Goal: Browse casually

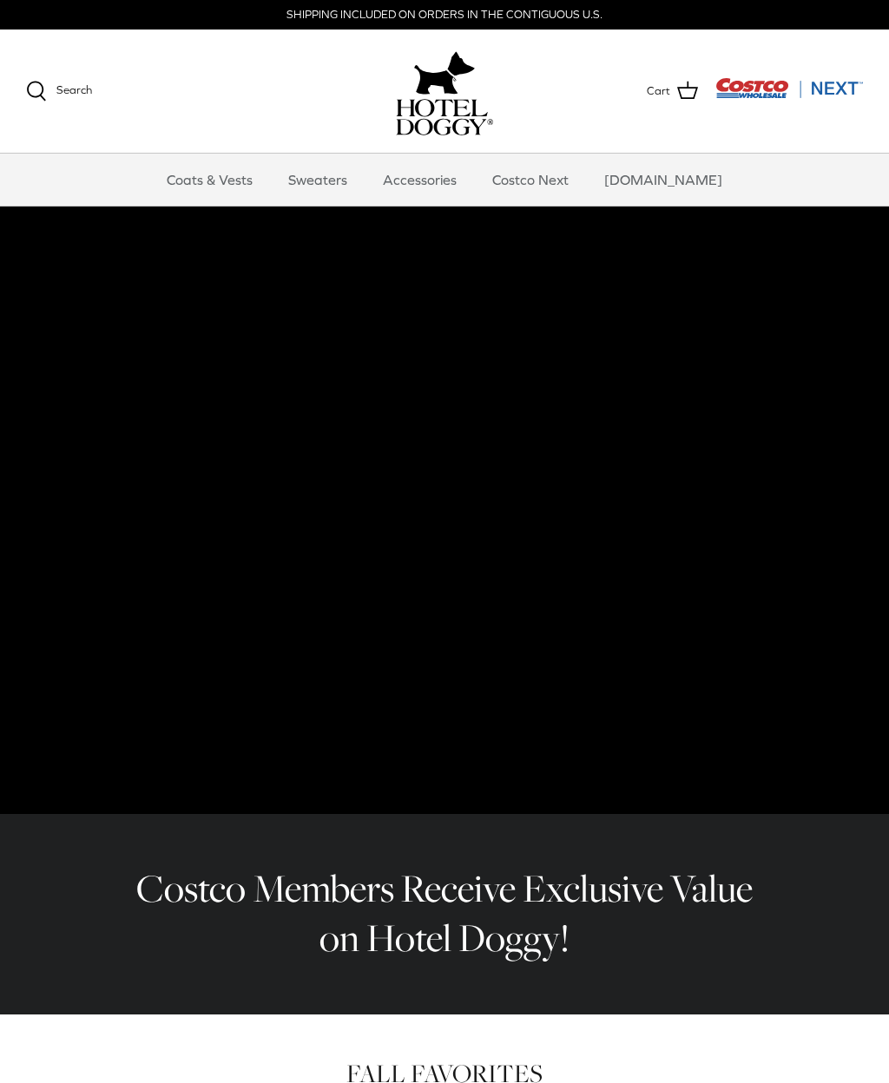
click at [258, 176] on link "Coats & Vests" at bounding box center [209, 180] width 117 height 52
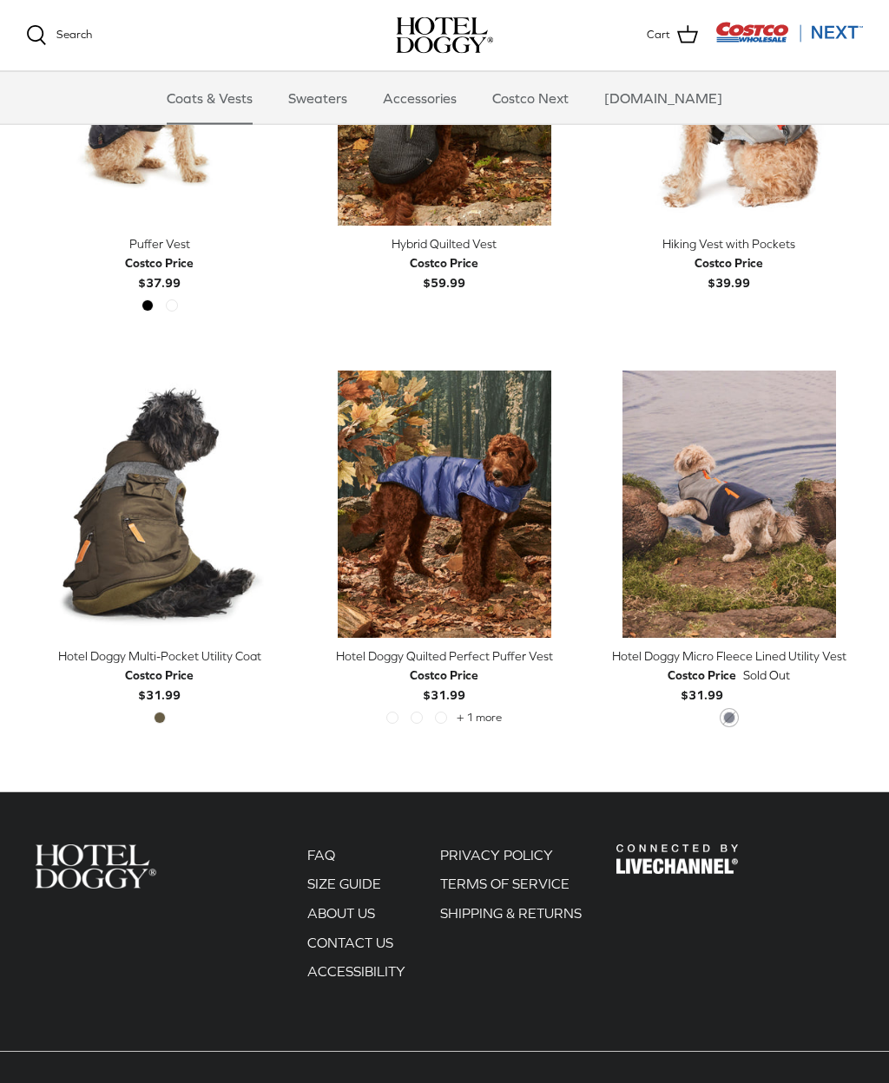
scroll to position [2646, 0]
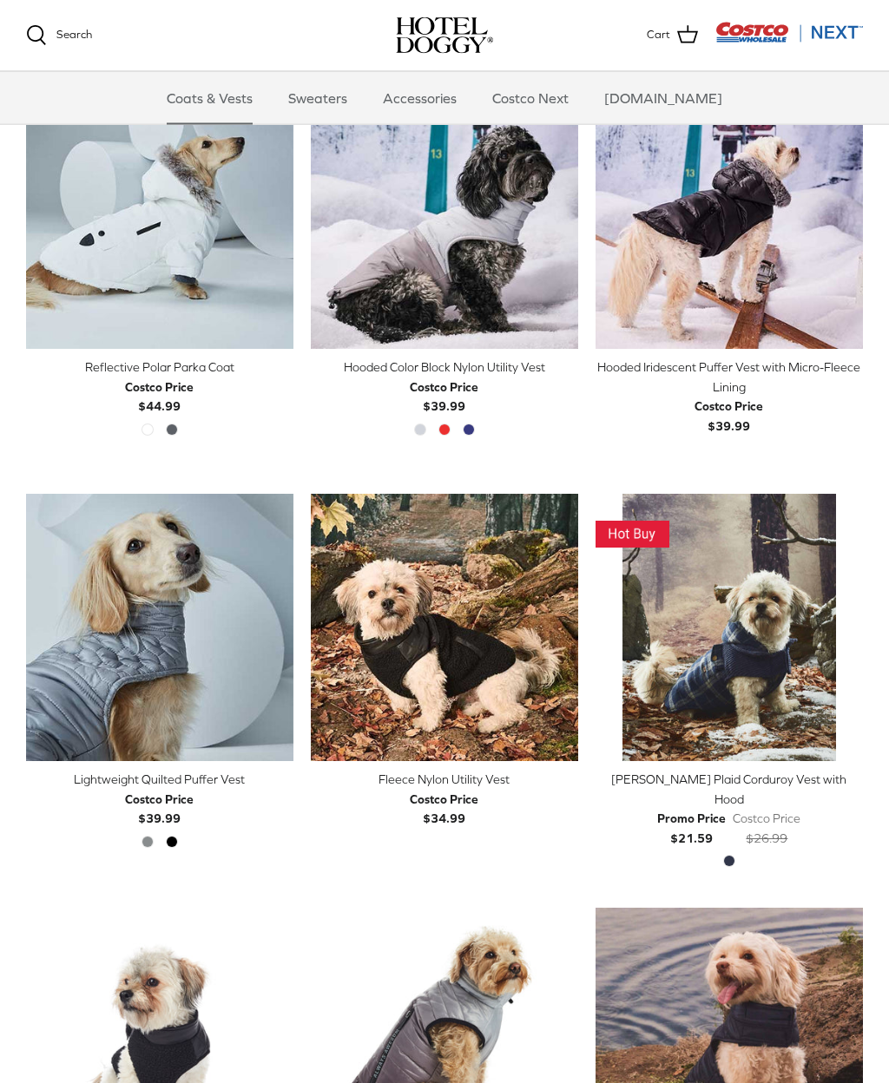
scroll to position [1278, 0]
click at [345, 101] on link "Sweaters" at bounding box center [318, 98] width 90 height 52
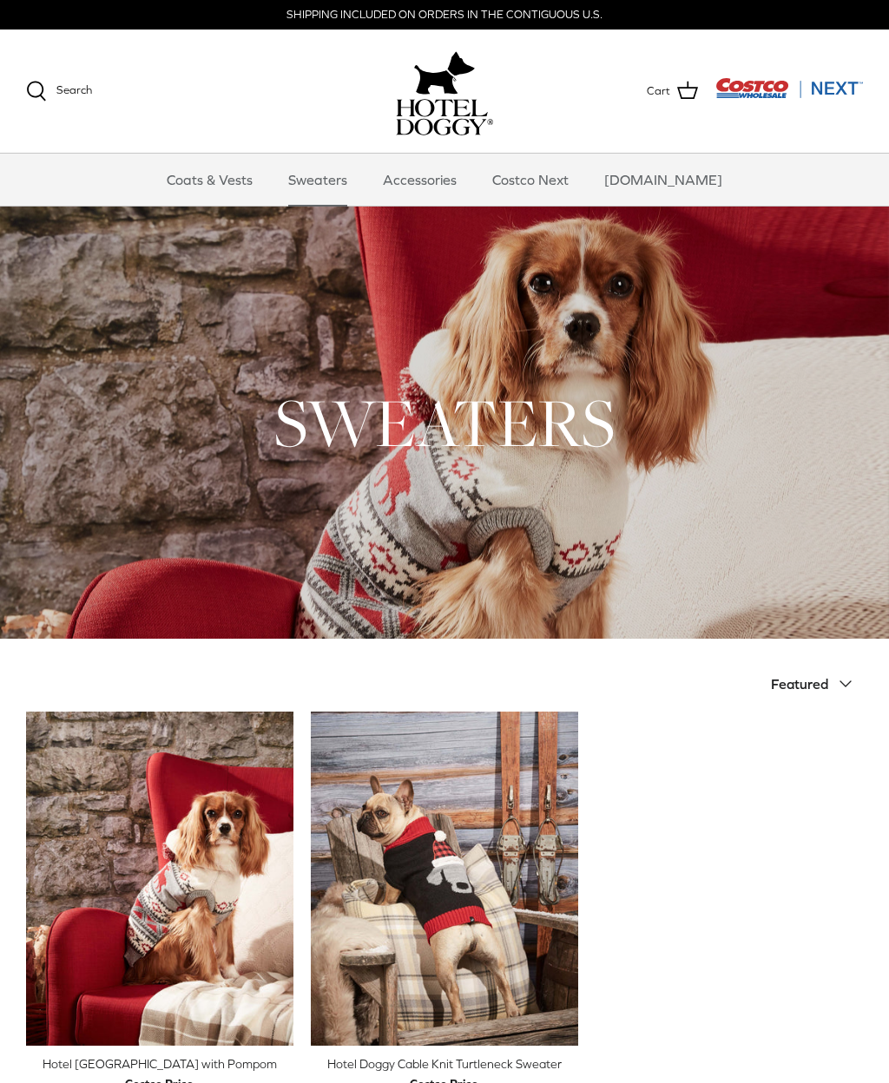
click at [459, 187] on link "Accessories" at bounding box center [419, 180] width 105 height 52
